Goal: Find specific page/section: Find specific page/section

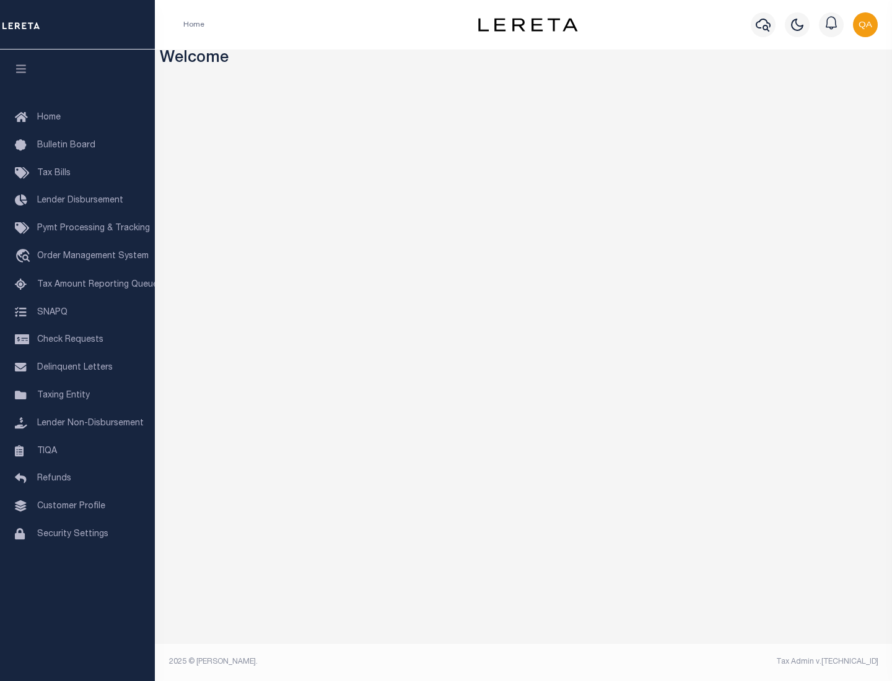
click at [77, 340] on span "Check Requests" at bounding box center [70, 340] width 66 height 9
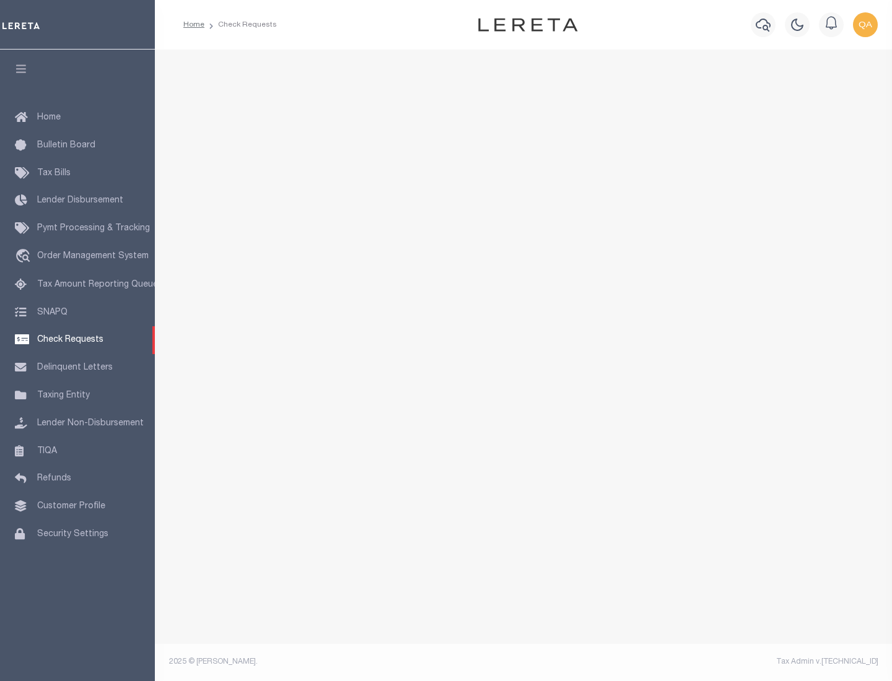
select select "50"
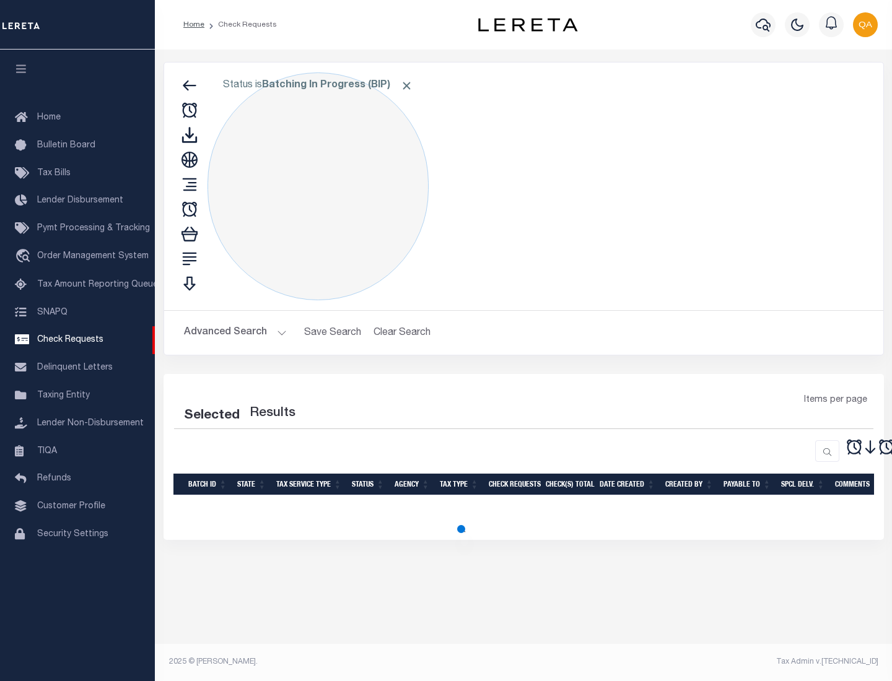
select select "50"
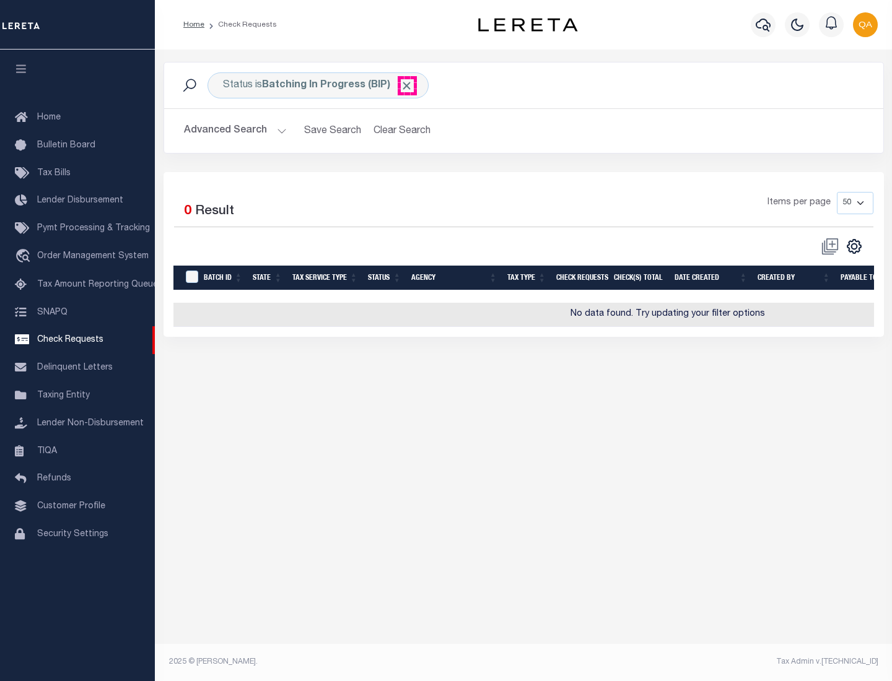
click at [407, 85] on span "Click to Remove" at bounding box center [406, 85] width 13 height 13
